Goal: Communication & Community: Participate in discussion

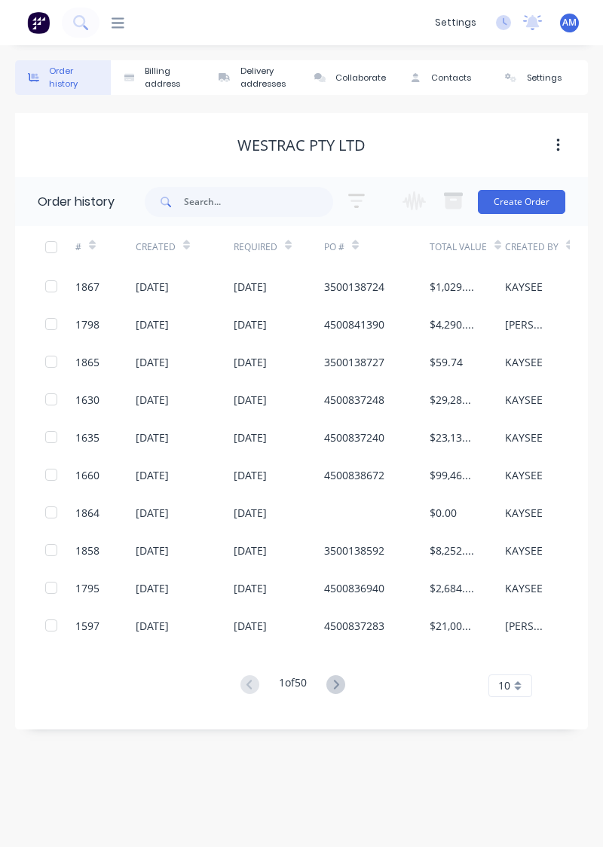
click at [217, 229] on div "Created" at bounding box center [185, 246] width 98 height 41
click at [264, 214] on input "text" at bounding box center [258, 202] width 149 height 30
type input "1771"
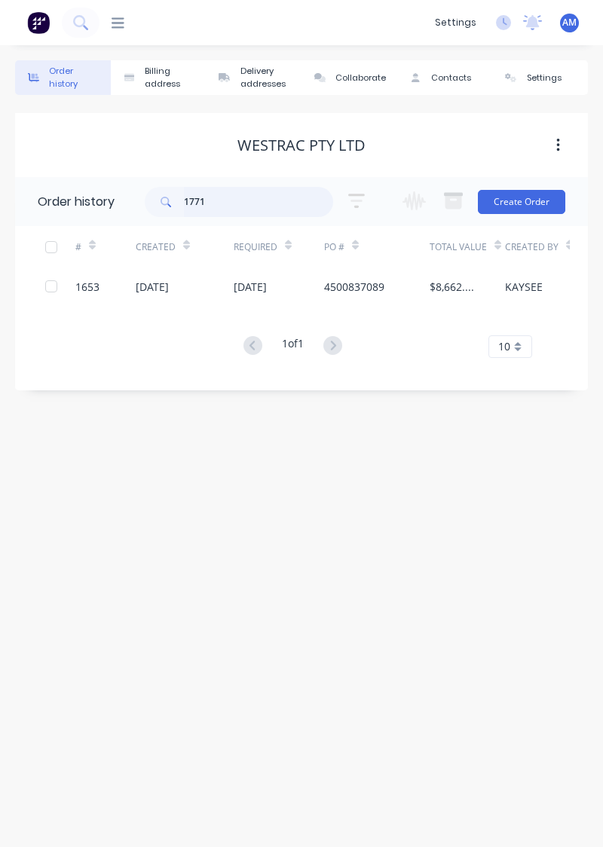
click at [241, 205] on input "1771" at bounding box center [258, 202] width 149 height 30
type input "1"
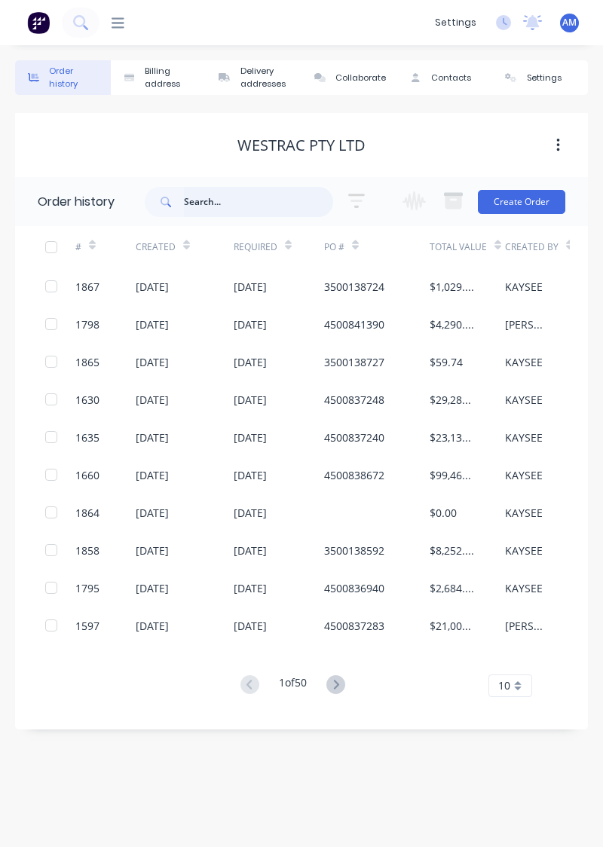
click at [259, 204] on input "text" at bounding box center [258, 202] width 149 height 30
type input "1771"
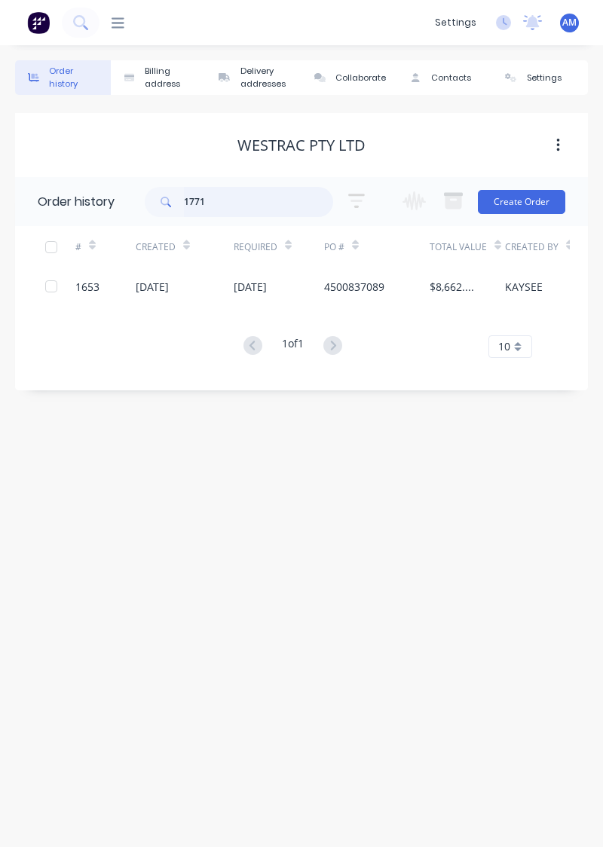
click at [265, 216] on input "1771" at bounding box center [258, 202] width 149 height 30
type input "1"
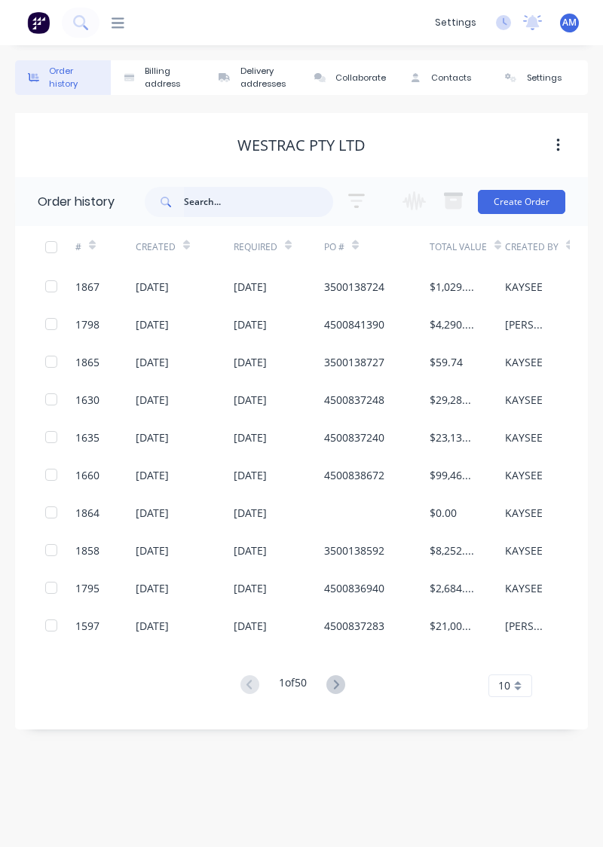
click at [256, 200] on input "text" at bounding box center [258, 202] width 149 height 30
type input "166"
click at [253, 195] on input "166" at bounding box center [258, 202] width 149 height 30
type input "1667"
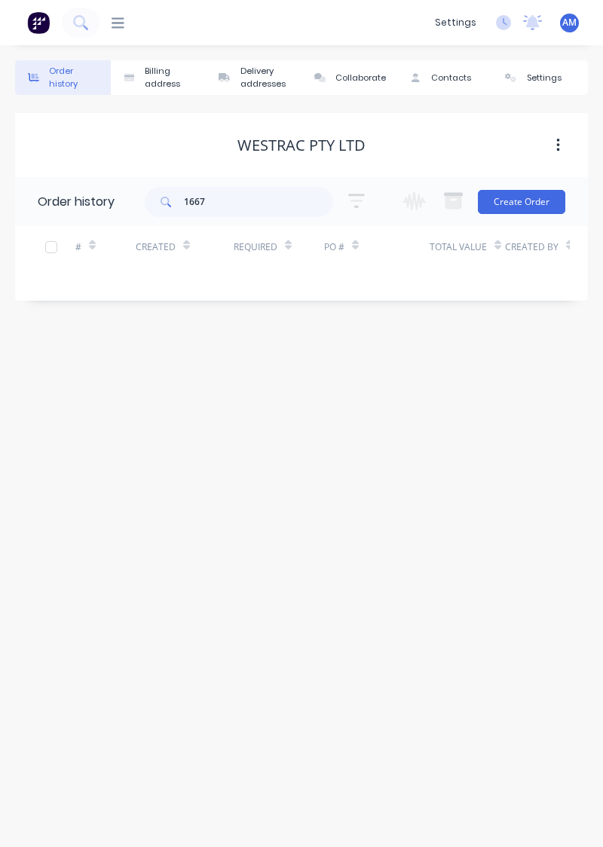
click at [519, 843] on div "Order history Billing address Delivery addresses Collaborate Contacts Settings …" at bounding box center [301, 446] width 603 height 802
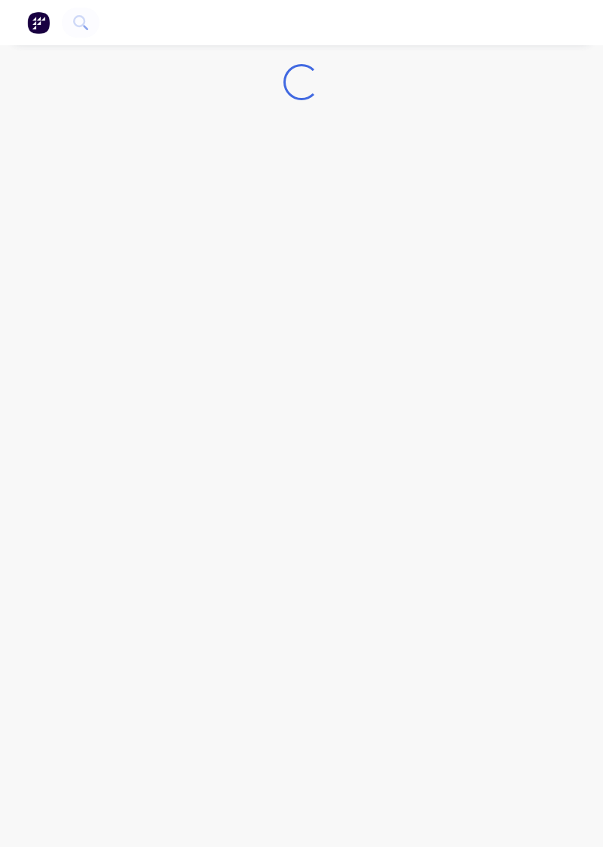
click at [516, 766] on div "Loading..." at bounding box center [301, 423] width 603 height 847
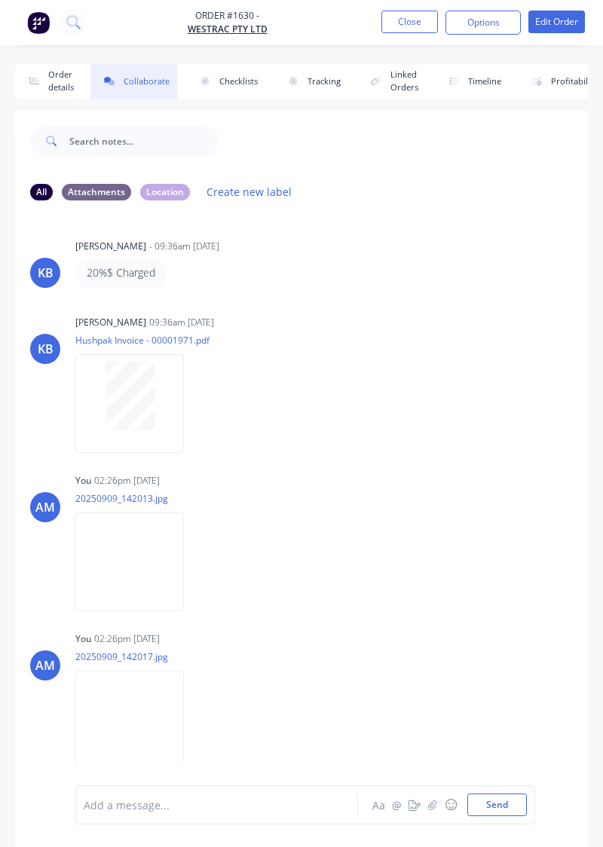
click at [416, 25] on button "Close" at bounding box center [409, 22] width 57 height 23
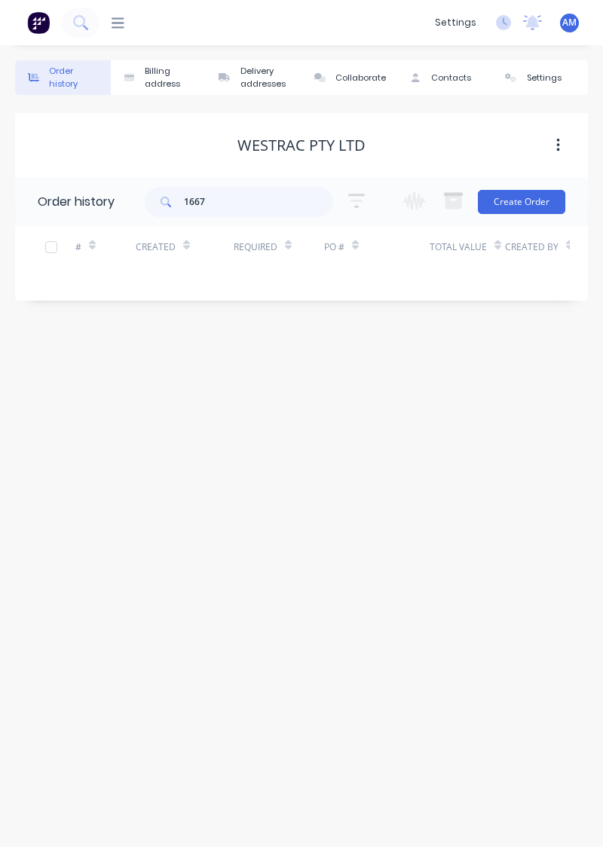
click at [128, 7] on div "dashboard products sales purchasing productivity dashboard products Product Cat…" at bounding box center [301, 22] width 603 height 45
click at [114, 28] on icon at bounding box center [118, 22] width 13 height 11
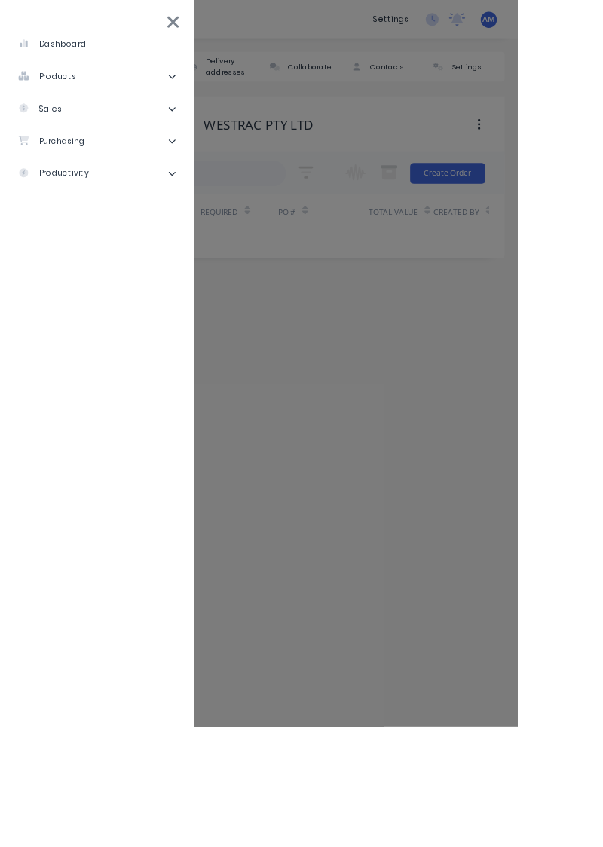
click at [155, 112] on li "sales" at bounding box center [113, 127] width 202 height 38
click at [100, 167] on div "Sales Orders" at bounding box center [76, 165] width 86 height 14
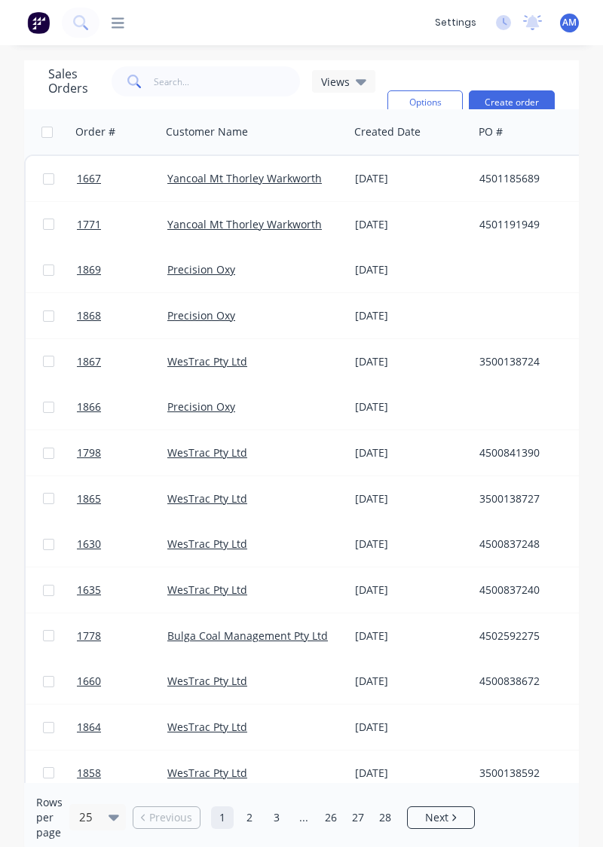
click at [507, 233] on div "4501191949" at bounding box center [567, 224] width 188 height 45
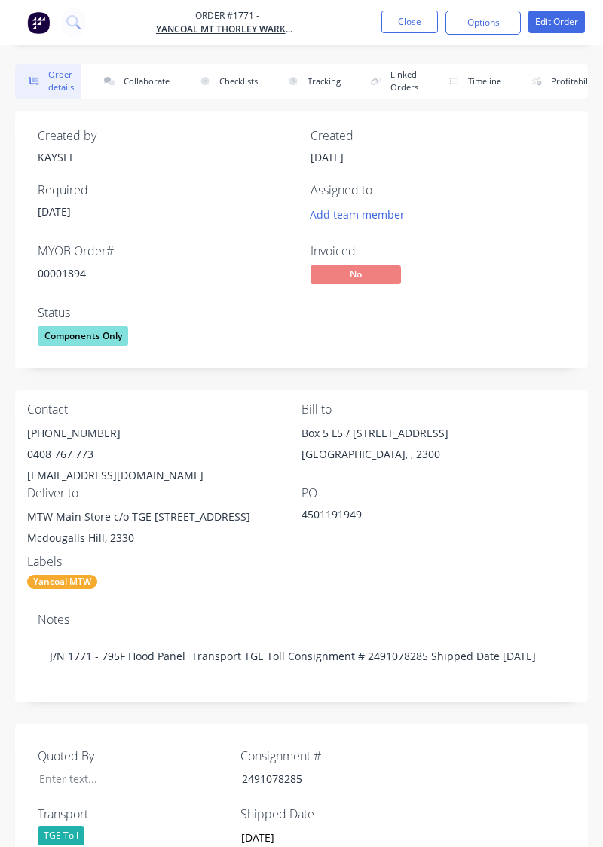
click at [134, 84] on button "Collaborate" at bounding box center [133, 81] width 87 height 35
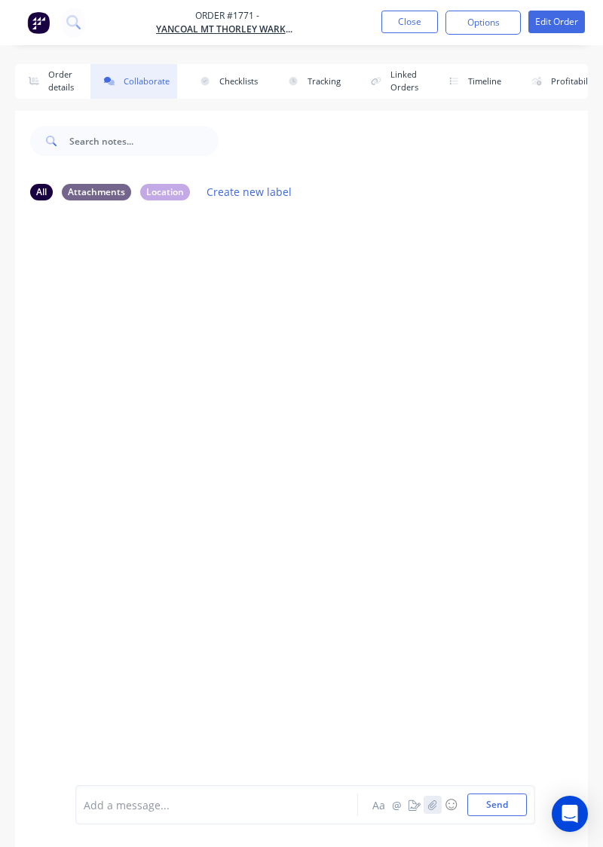
click at [440, 810] on button "button" at bounding box center [433, 805] width 18 height 18
click at [501, 808] on button "Send" at bounding box center [497, 805] width 60 height 23
click at [433, 29] on button "Close" at bounding box center [409, 22] width 57 height 23
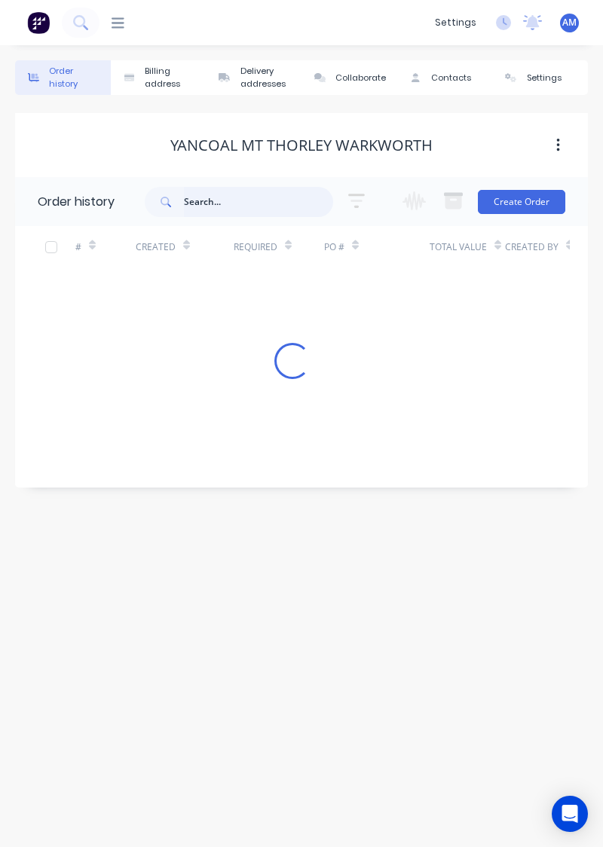
click at [258, 207] on input "text" at bounding box center [258, 202] width 149 height 30
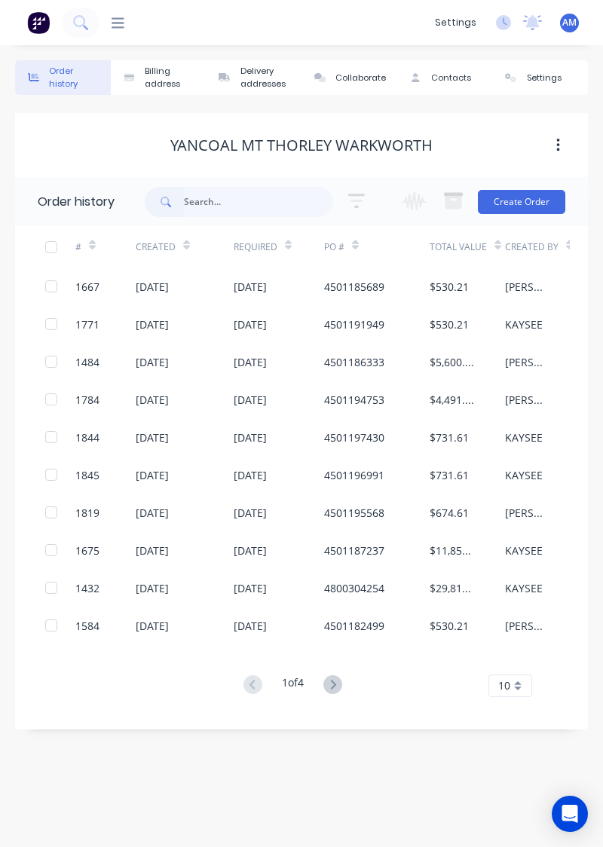
click at [267, 289] on div "[DATE]" at bounding box center [250, 287] width 33 height 16
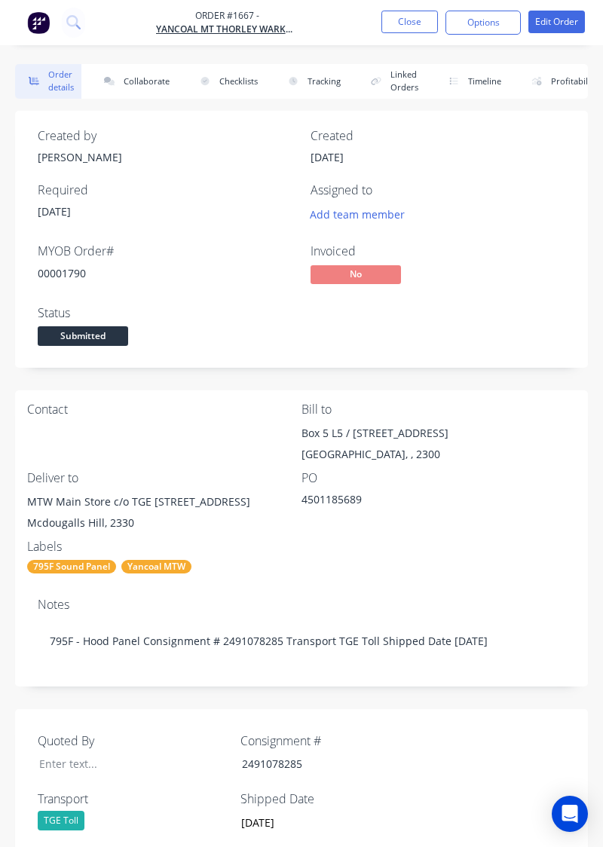
click at [146, 78] on button "Collaborate" at bounding box center [133, 81] width 87 height 35
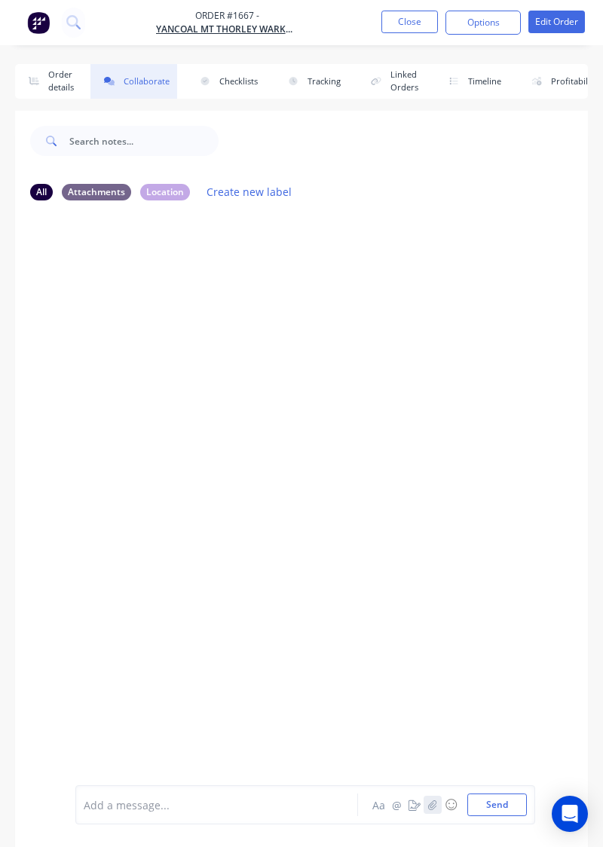
click at [437, 811] on button "button" at bounding box center [433, 805] width 18 height 18
click at [145, 728] on icon at bounding box center [145, 723] width 14 height 14
click at [433, 811] on button "button" at bounding box center [433, 805] width 18 height 18
click at [501, 810] on button "Send" at bounding box center [497, 805] width 60 height 23
click at [501, 538] on div "AM You 07:03am 10/09/25 20250910_070014.jpg Labels Download Delete" at bounding box center [301, 499] width 573 height 572
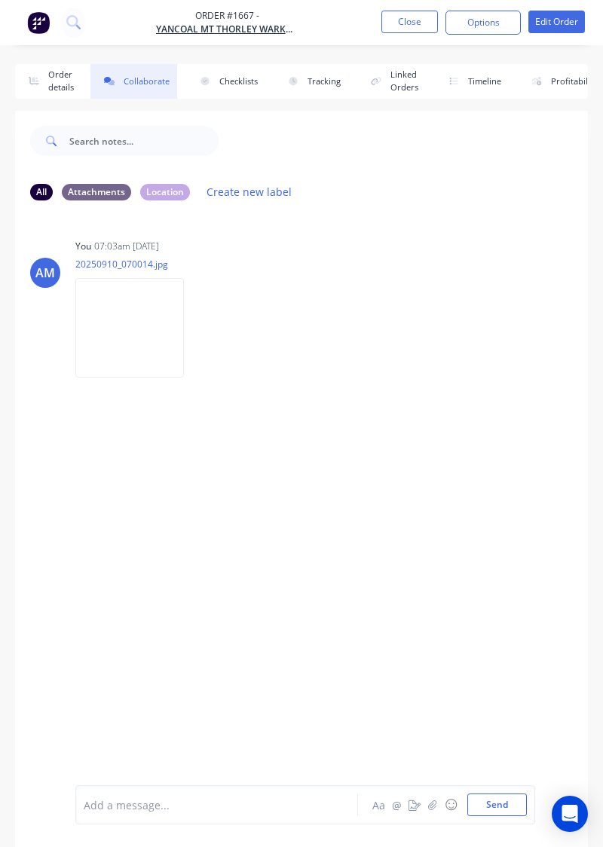
click at [401, 16] on button "Close" at bounding box center [409, 22] width 57 height 23
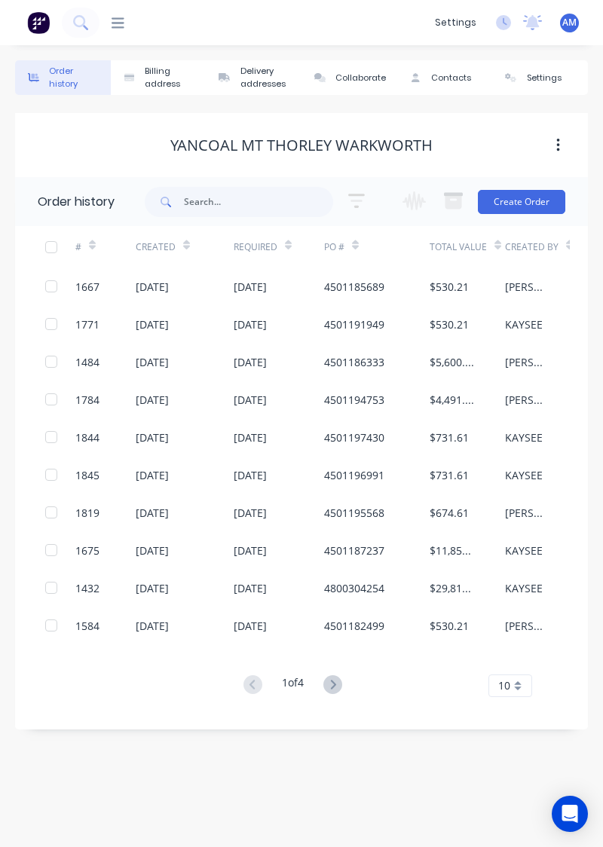
click at [465, 338] on div "$530.21" at bounding box center [467, 324] width 75 height 38
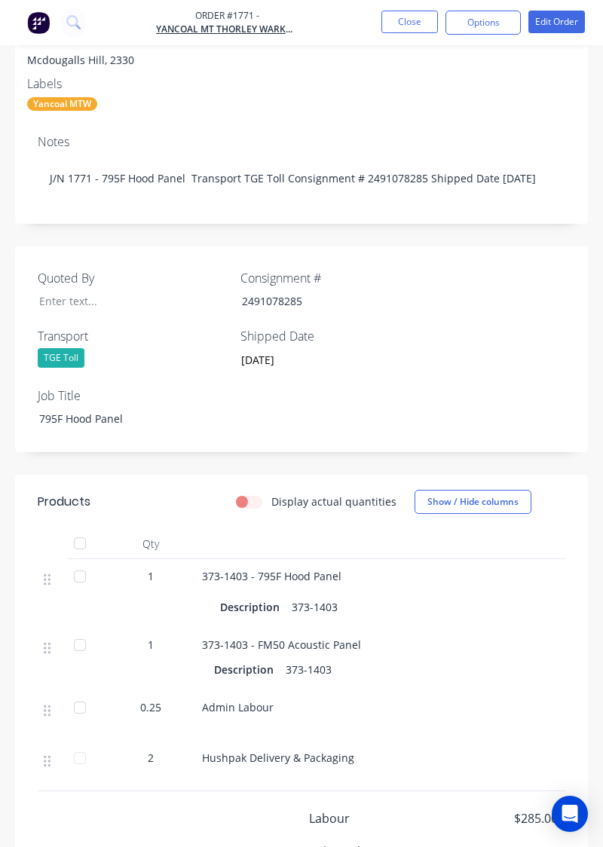
scroll to position [587, 0]
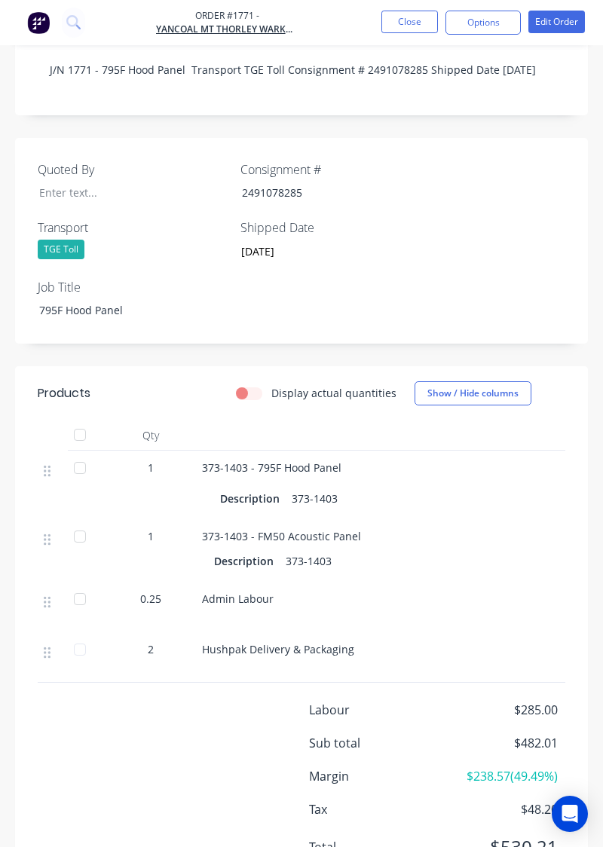
click at [474, 625] on div "Admin Labour" at bounding box center [422, 607] width 452 height 51
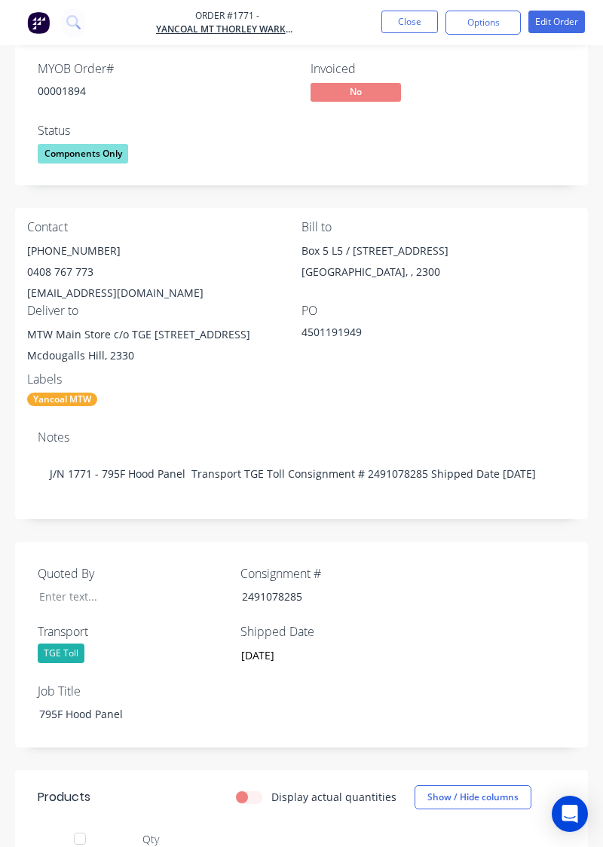
scroll to position [0, 0]
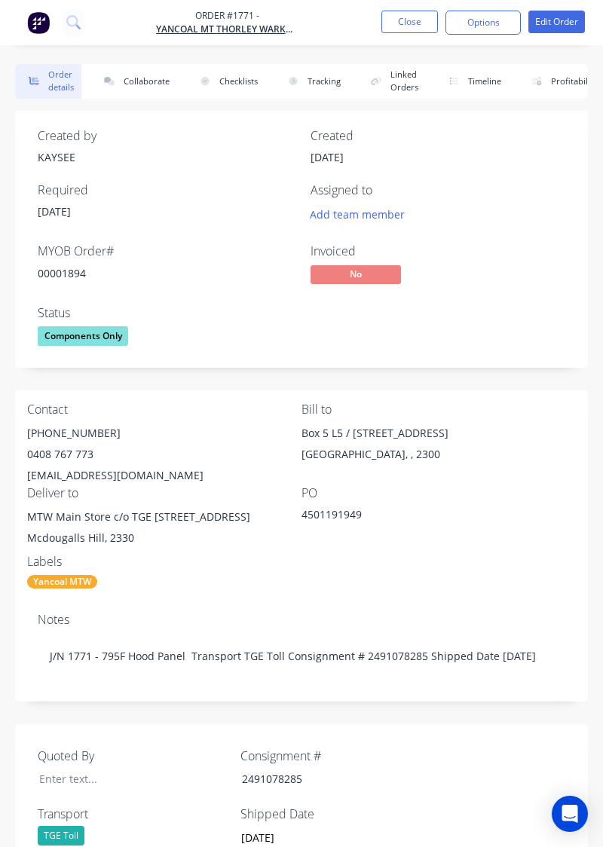
click at [353, 568] on div "Contact (02) 4015 2590 0408 767 773 ap.mountthorleywarkworth@yancoal.com.au Bil…" at bounding box center [301, 496] width 573 height 211
click at [482, 596] on div "Contact (02) 4015 2590 0408 767 773 ap.mountthorleywarkworth@yancoal.com.au Bil…" at bounding box center [301, 496] width 573 height 211
click at [146, 98] on button "Collaborate" at bounding box center [133, 81] width 87 height 35
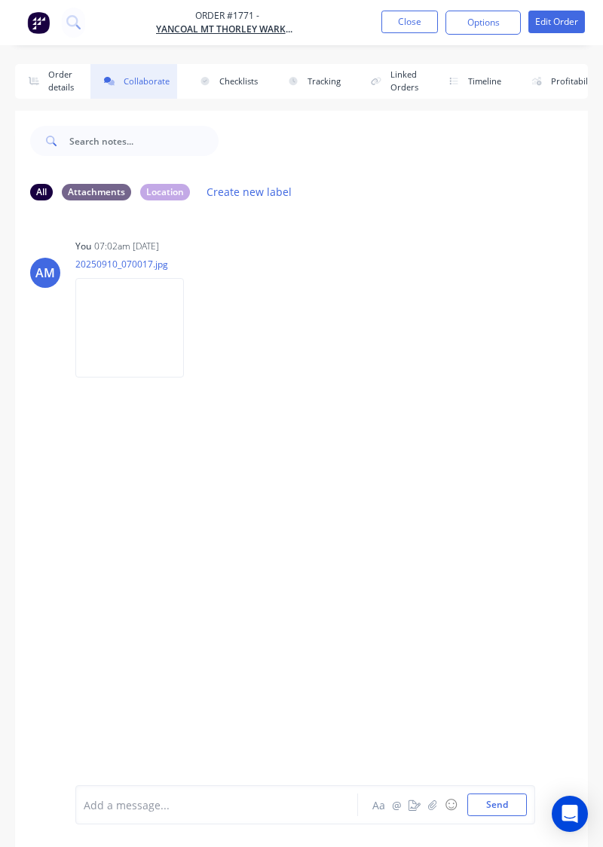
click at [412, 26] on button "Close" at bounding box center [409, 22] width 57 height 23
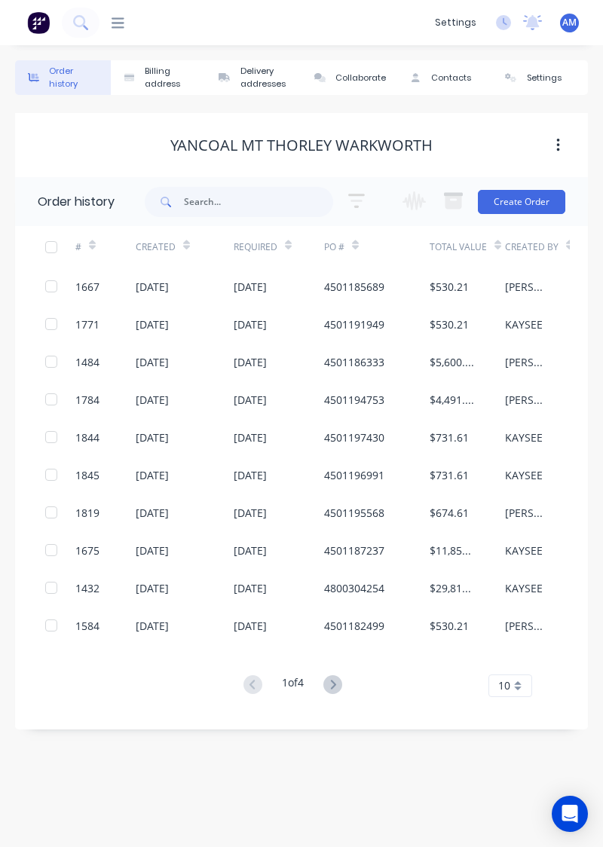
click at [464, 298] on div "$530.21" at bounding box center [467, 287] width 75 height 38
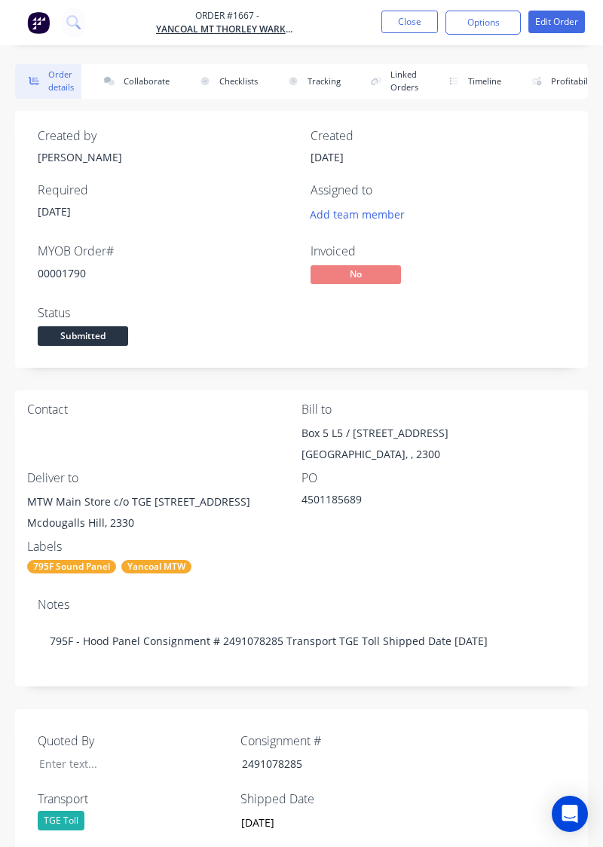
click at [128, 85] on button "Collaborate" at bounding box center [133, 81] width 87 height 35
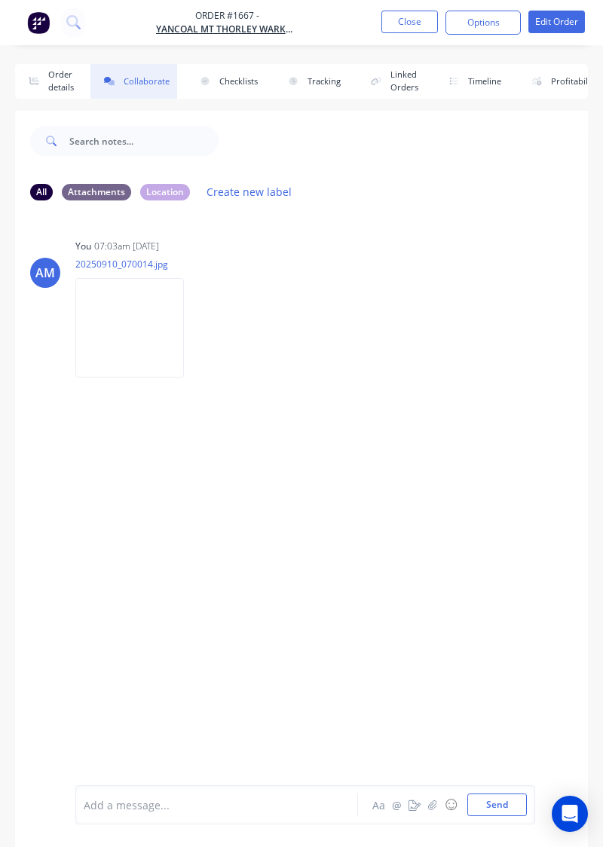
click at [128, 344] on img at bounding box center [129, 327] width 109 height 99
click at [410, 26] on button "Close" at bounding box center [409, 22] width 57 height 23
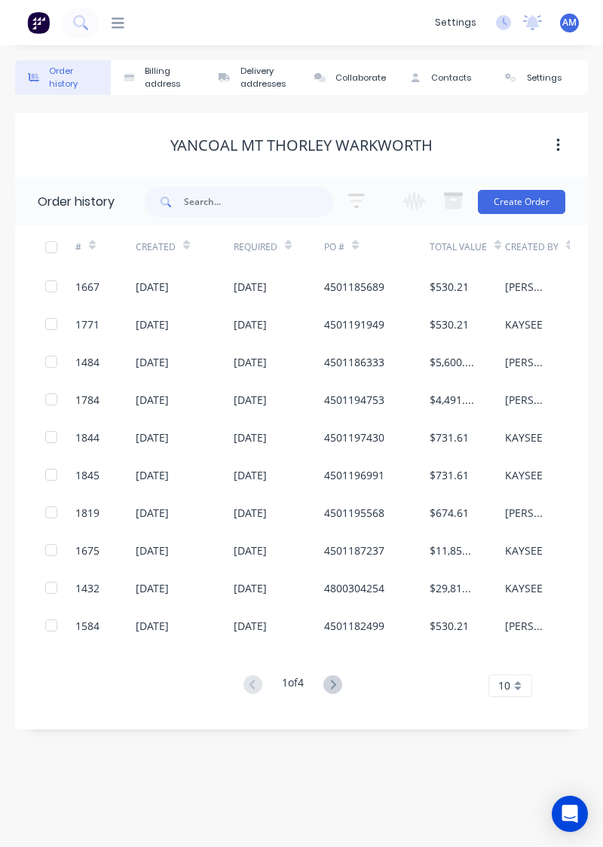
click at [522, 335] on div "KAYSEE" at bounding box center [542, 324] width 75 height 38
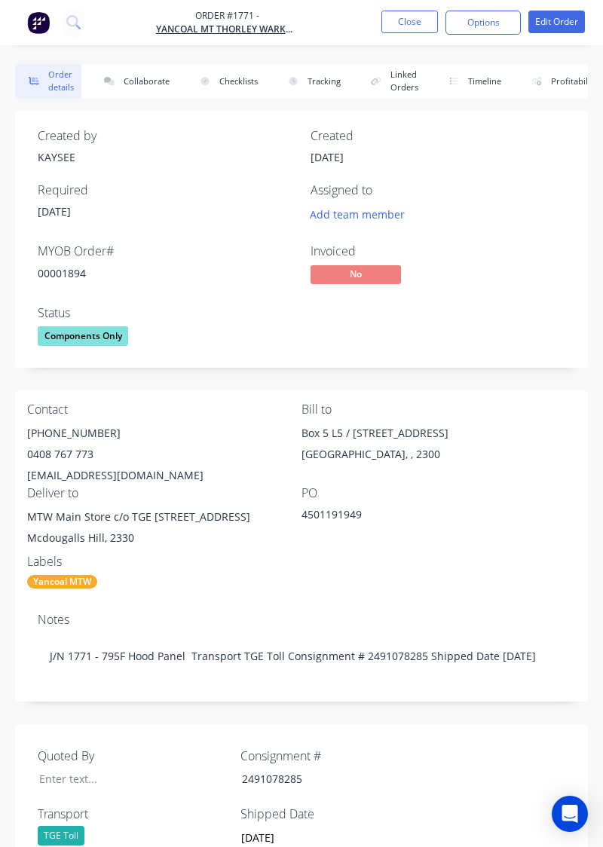
click at [406, 25] on button "Close" at bounding box center [409, 22] width 57 height 23
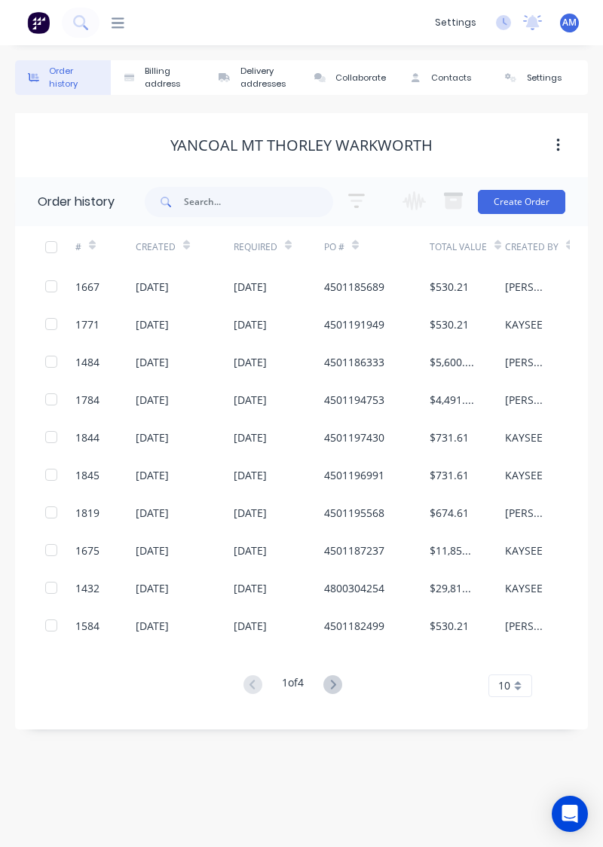
click at [211, 289] on div "[DATE]" at bounding box center [185, 287] width 98 height 38
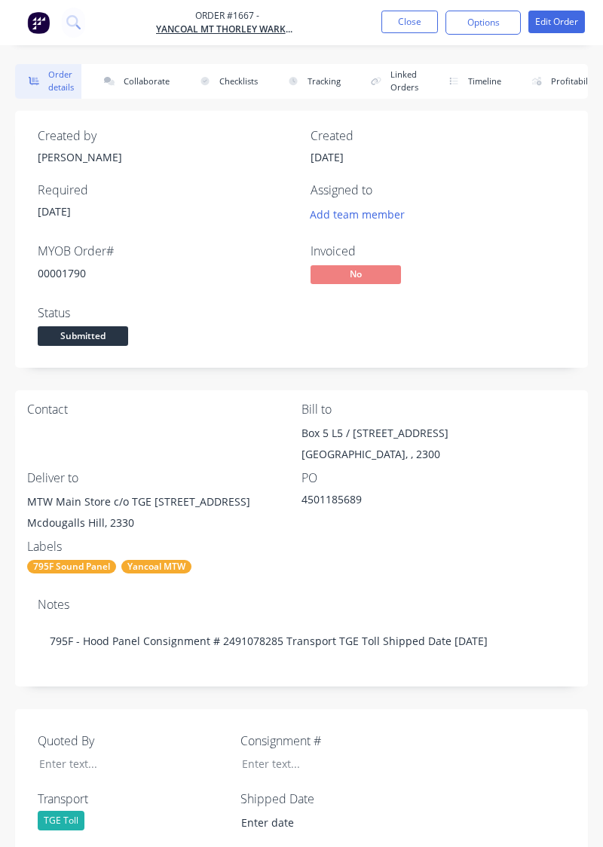
type input "[DATE]"
click at [464, 464] on div "[GEOGRAPHIC_DATA], , 2300" at bounding box center [439, 454] width 274 height 21
click at [449, 599] on div "Notes 795F - Hood Panel Consignment # 2491078285 Transport TGE Toll Shipped Dat…" at bounding box center [301, 636] width 573 height 101
click at [458, 439] on div "Box 5 L5 / [STREET_ADDRESS]" at bounding box center [439, 433] width 274 height 21
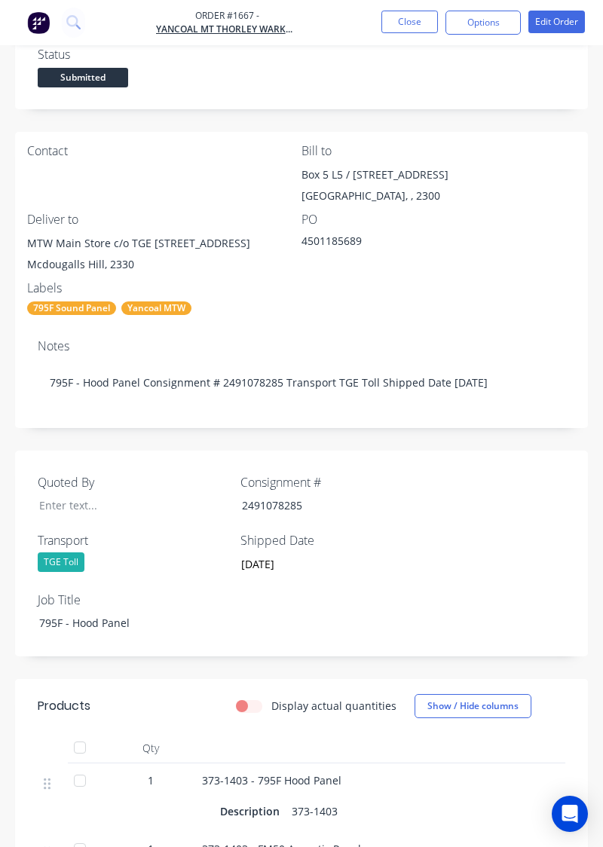
scroll to position [571, 0]
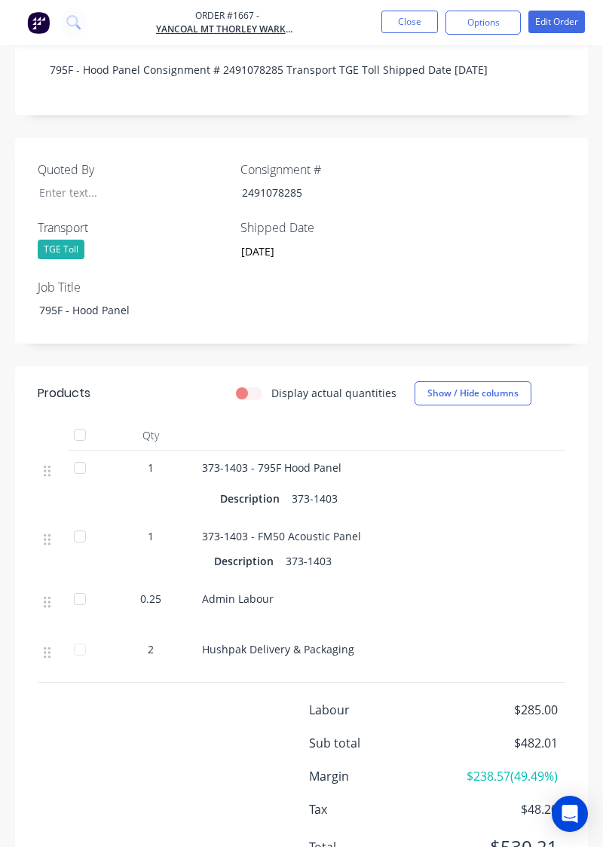
click at [479, 546] on div "373-1403 - FM50 Acoustic Panel Description 373-1403" at bounding box center [422, 550] width 452 height 63
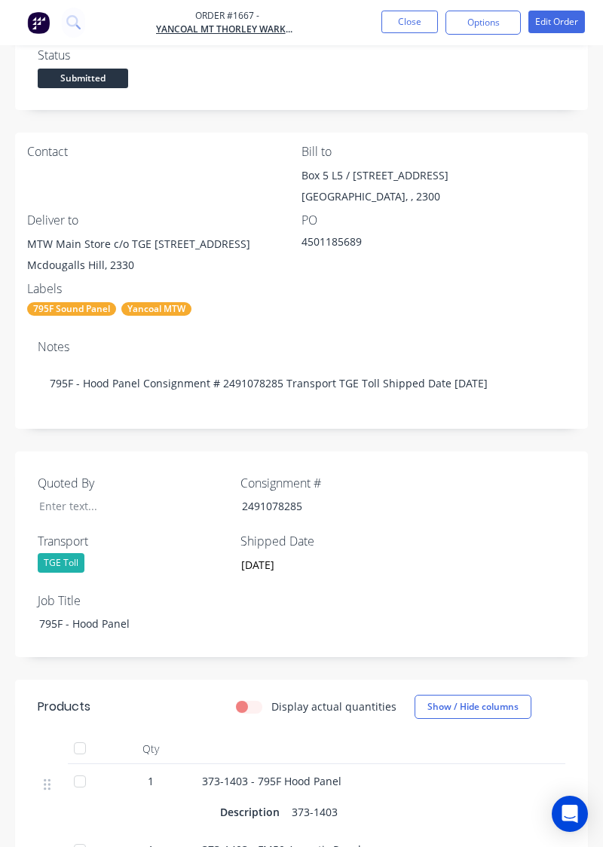
scroll to position [0, 0]
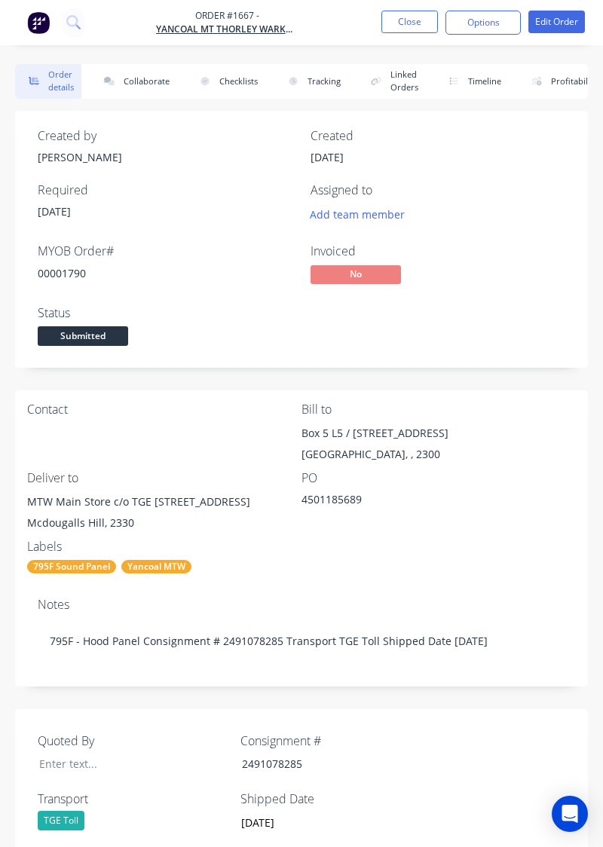
click at [419, 21] on button "Close" at bounding box center [409, 22] width 57 height 23
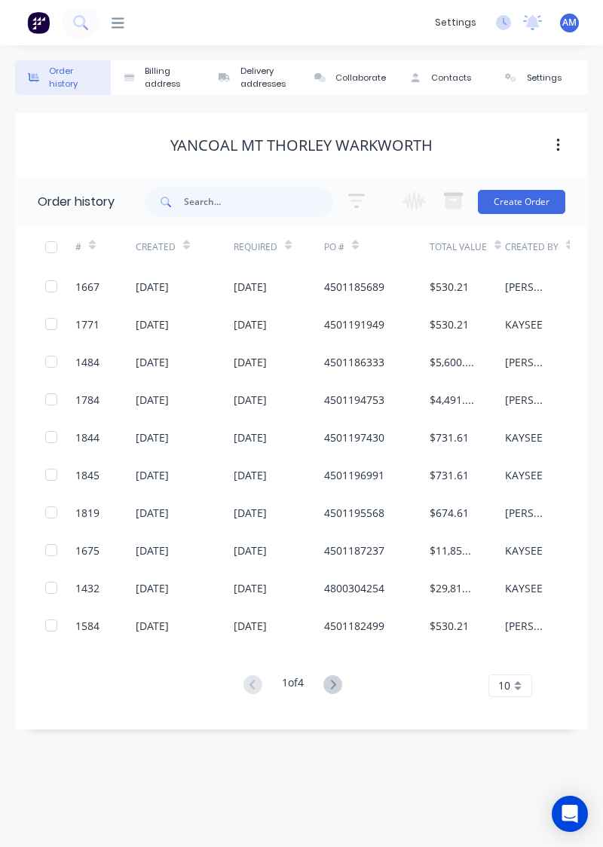
click at [501, 324] on div "$530.21" at bounding box center [467, 324] width 75 height 38
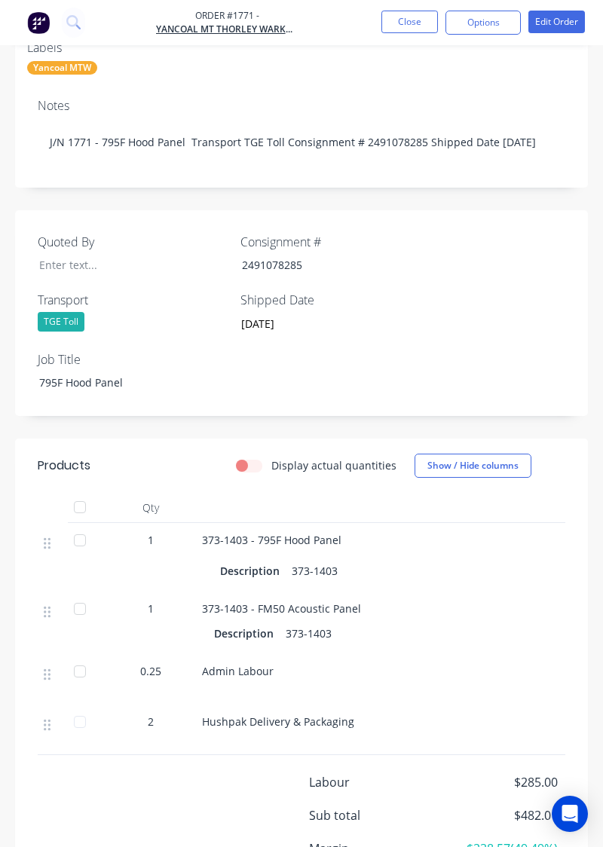
scroll to position [587, 0]
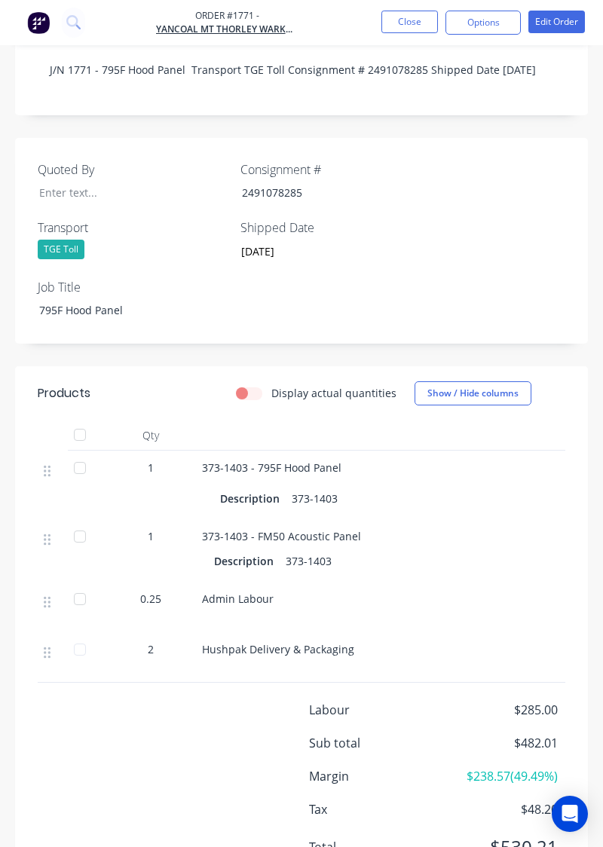
click at [271, 399] on label "Display actual quantities" at bounding box center [333, 393] width 125 height 16
click at [248, 399] on input "Display actual quantities" at bounding box center [242, 392] width 12 height 14
click at [271, 400] on label "Display actual quantities" at bounding box center [333, 393] width 125 height 16
click at [248, 400] on input "Display actual quantities" at bounding box center [242, 392] width 12 height 14
checkbox input "false"
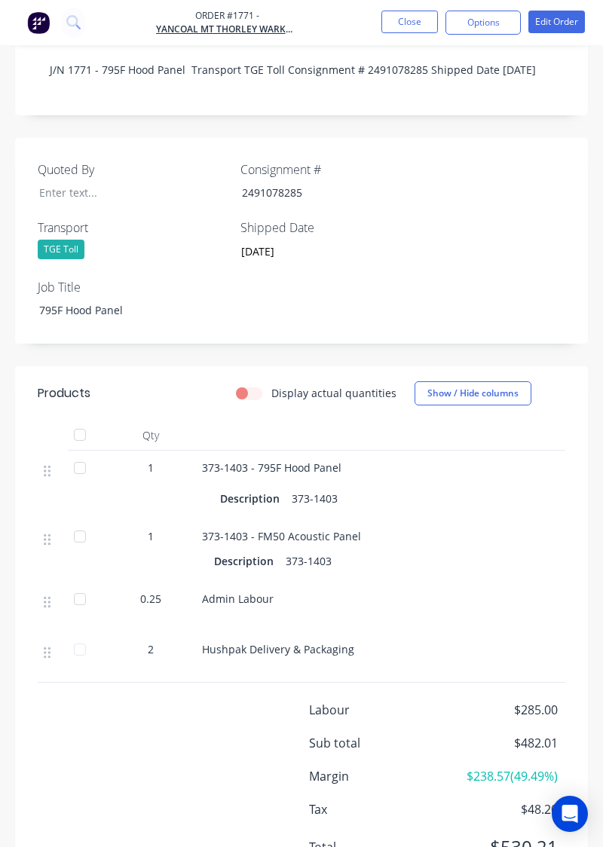
click at [526, 382] on button "Show / Hide columns" at bounding box center [473, 393] width 117 height 24
click at [510, 397] on button "Show / Hide columns" at bounding box center [473, 393] width 117 height 24
click at [517, 395] on button "Show / Hide columns" at bounding box center [473, 393] width 117 height 24
click at [489, 397] on button "Show / Hide columns" at bounding box center [473, 393] width 117 height 24
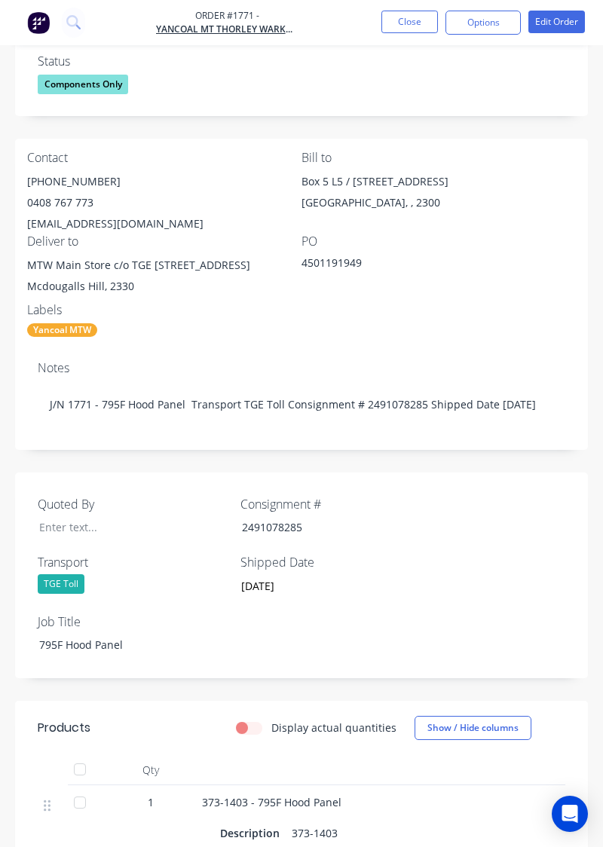
scroll to position [0, 0]
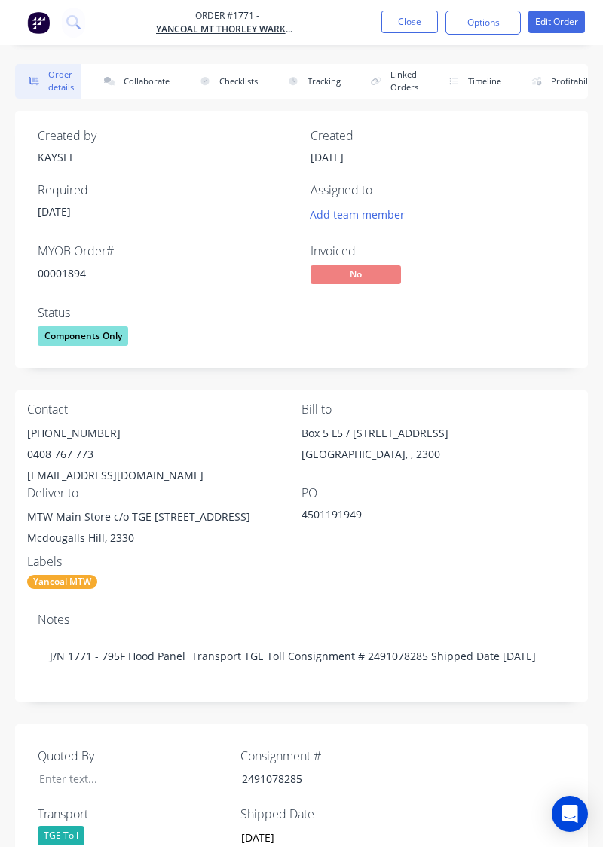
click at [164, 86] on button "Collaborate" at bounding box center [133, 81] width 87 height 35
